Goal: Task Accomplishment & Management: Use online tool/utility

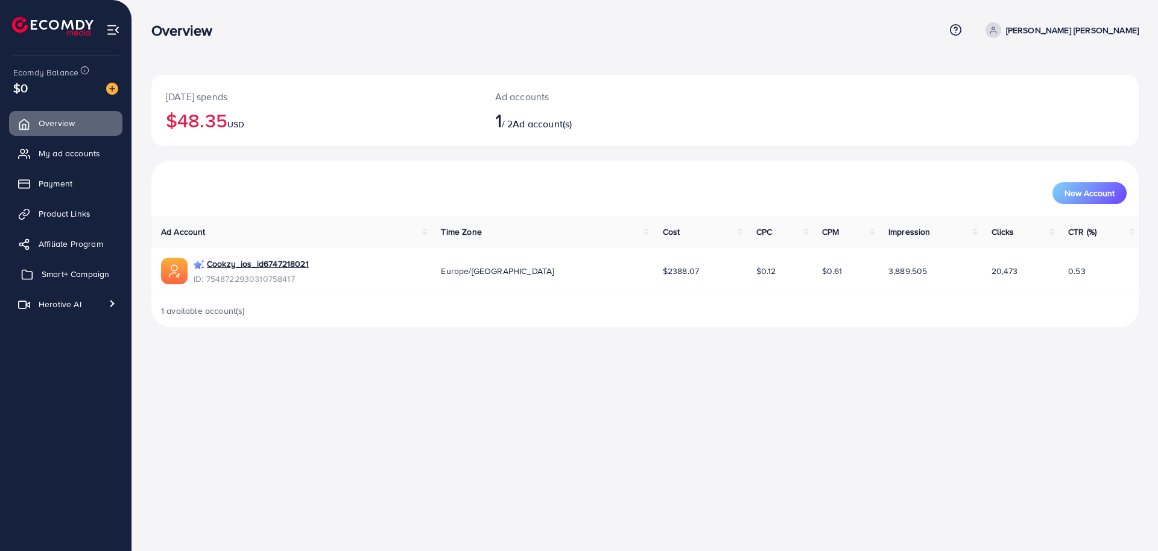
click at [45, 270] on span "Smart+ Campaign" at bounding box center [76, 274] width 68 height 12
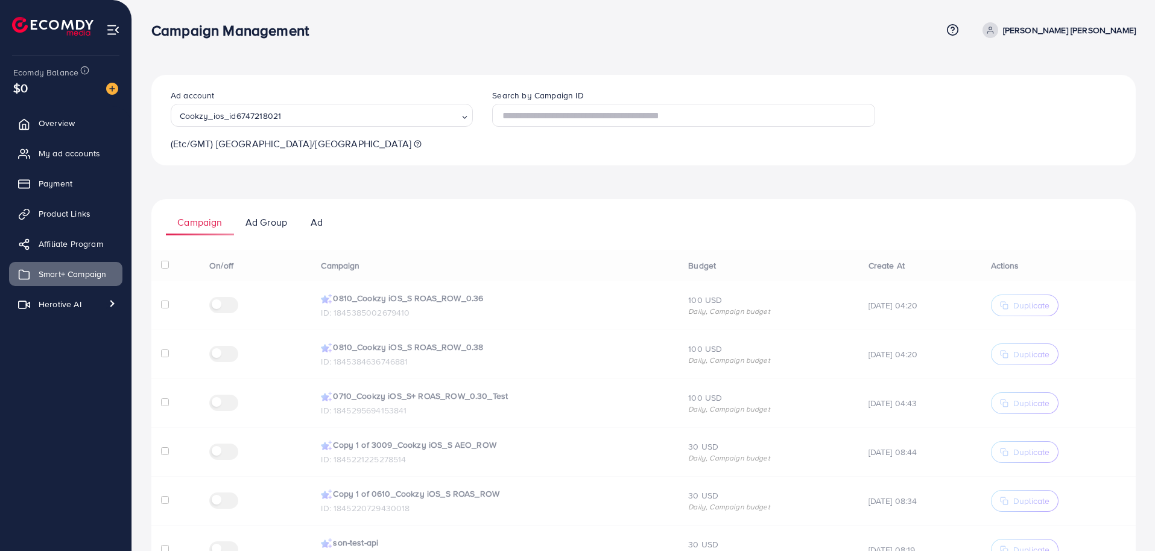
click at [443, 212] on ul "Campaign Ad Group Ad" at bounding box center [643, 217] width 984 height 36
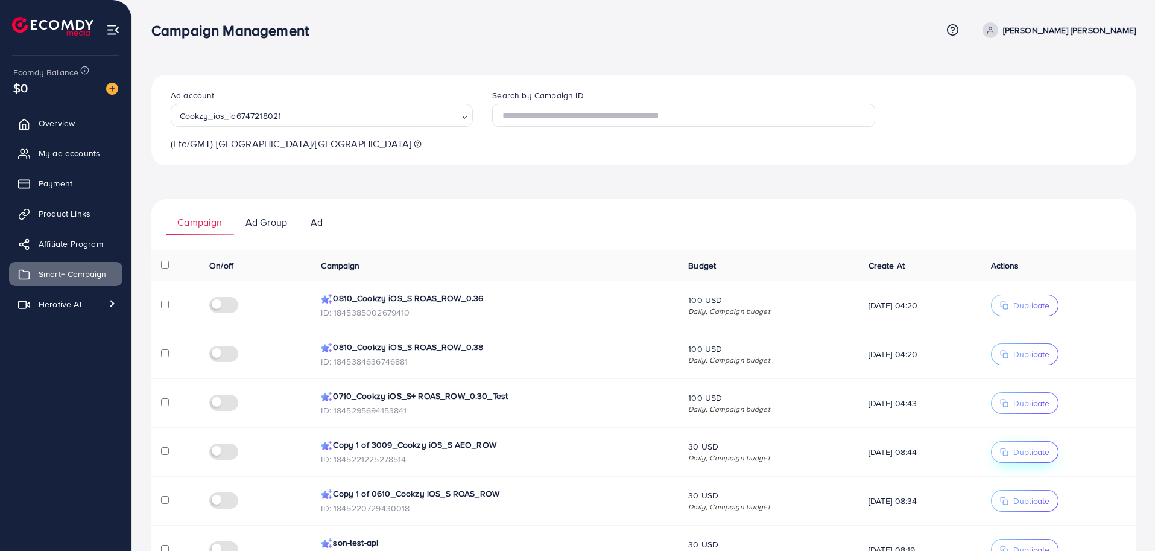
click at [1038, 449] on span "Duplicate" at bounding box center [1031, 452] width 36 height 12
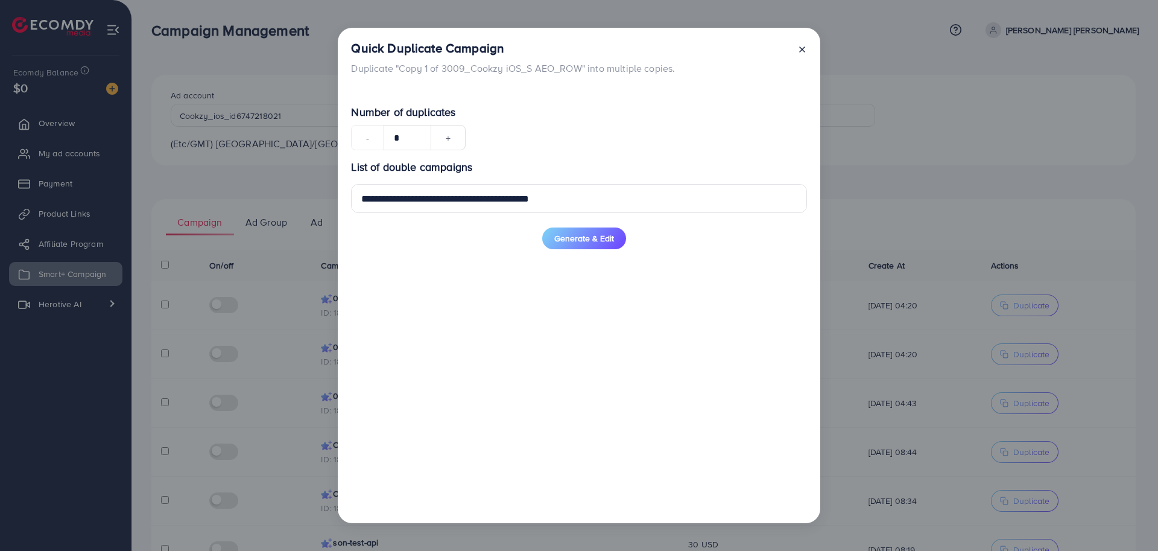
click at [803, 51] on line at bounding box center [802, 49] width 5 height 5
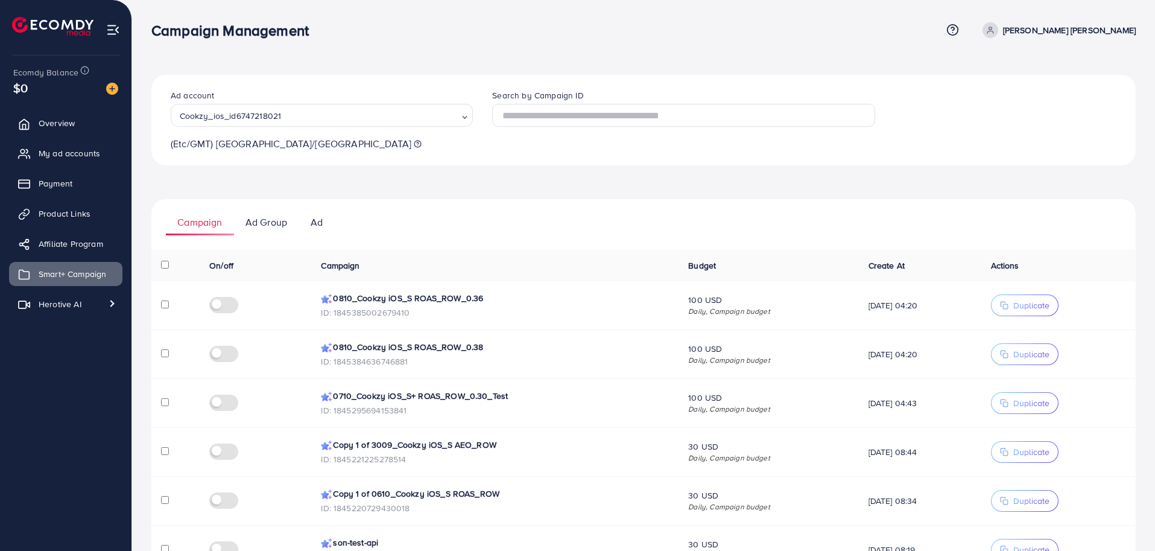
click at [629, 241] on div "Campaign Ad Group Ad On/off Campaign Budget Create At Actions 0810_Cookzy iOS_S…" at bounding box center [643, 508] width 984 height 619
click at [1028, 454] on span "Duplicate" at bounding box center [1031, 452] width 36 height 12
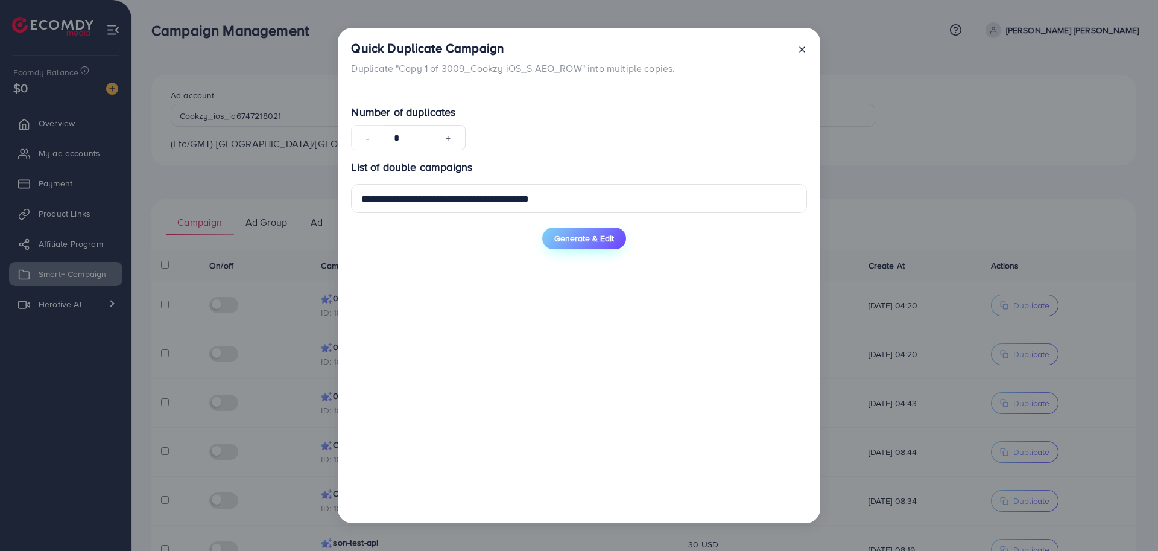
click at [566, 235] on span "Generate & Edit" at bounding box center [584, 238] width 60 height 12
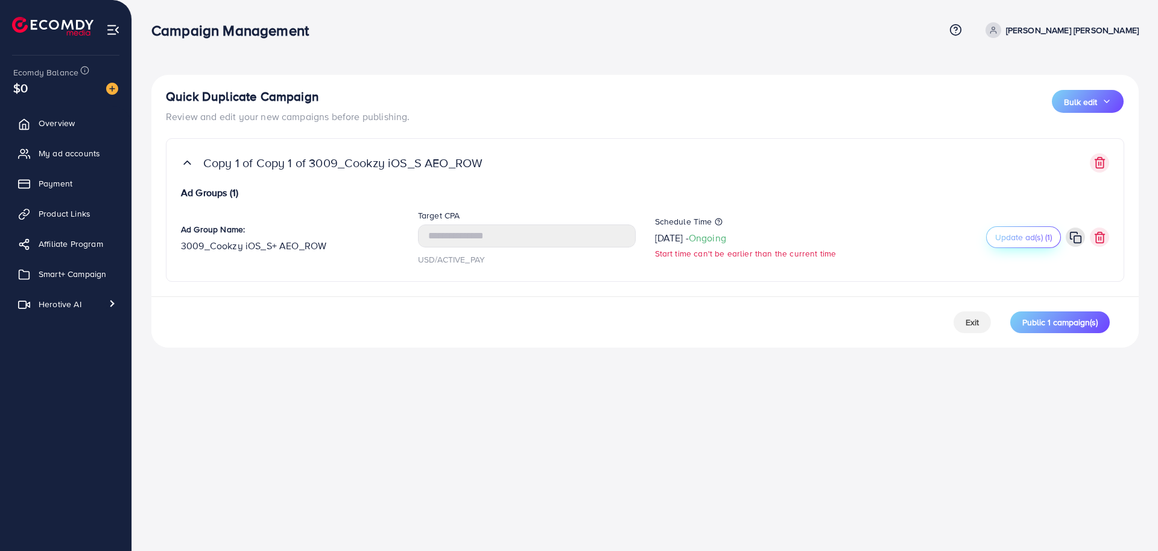
click at [1006, 234] on span "Update ad(s) (1)" at bounding box center [1023, 237] width 57 height 12
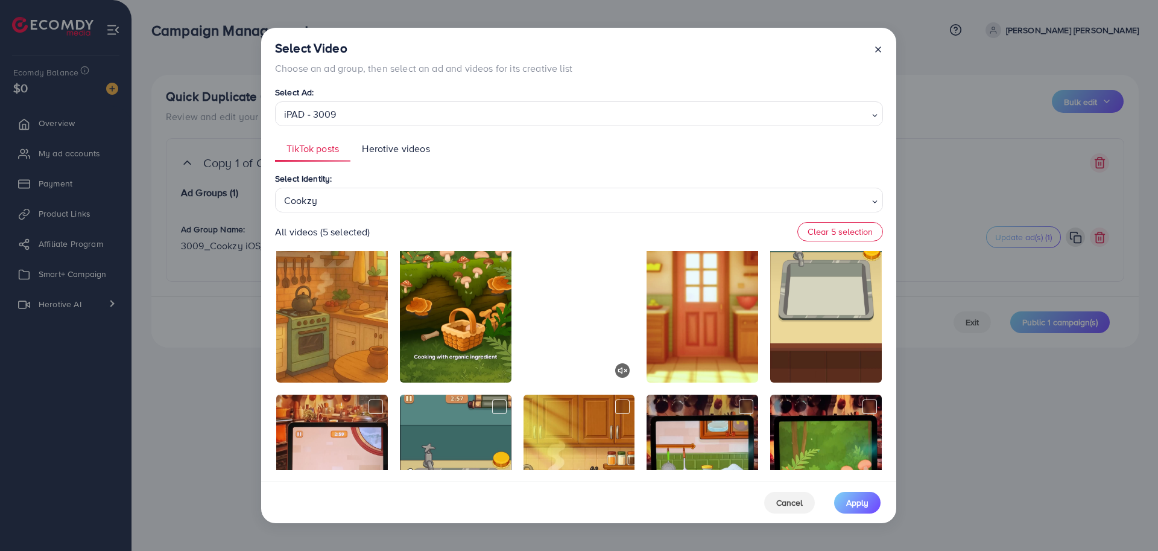
scroll to position [2936, 0]
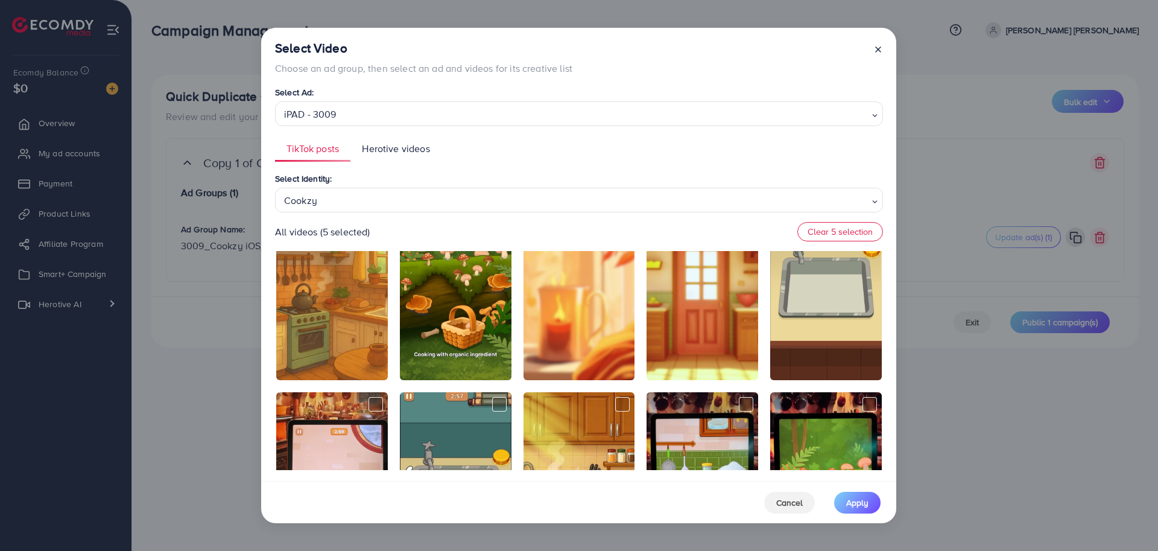
click at [876, 50] on line at bounding box center [878, 49] width 5 height 5
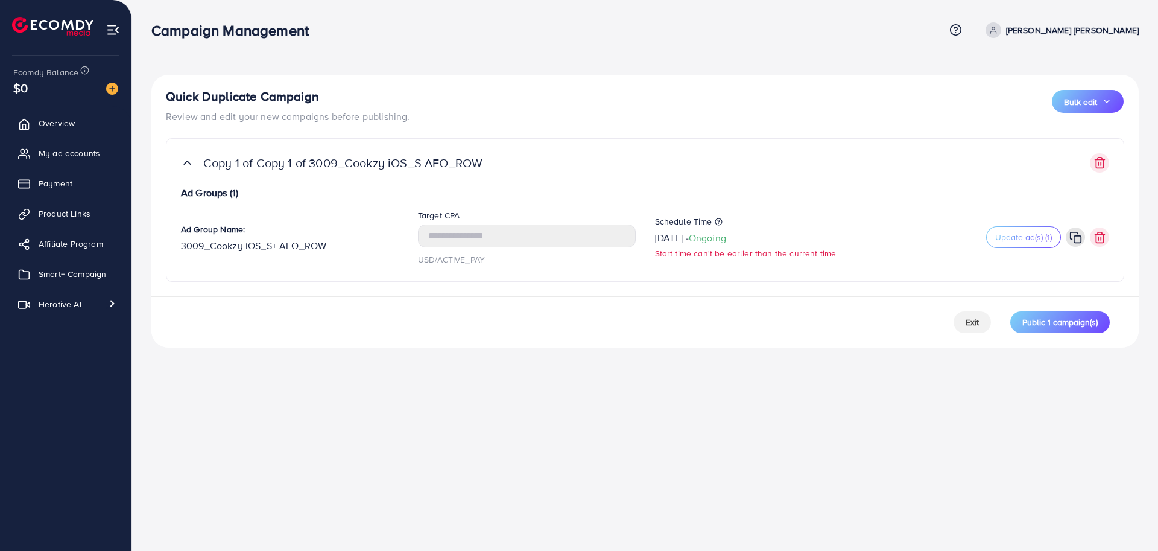
click at [821, 410] on div "Campaign Management Help Center Contact Support Term and policy About Us [PERSO…" at bounding box center [579, 275] width 1158 height 551
